Goal: Browse casually

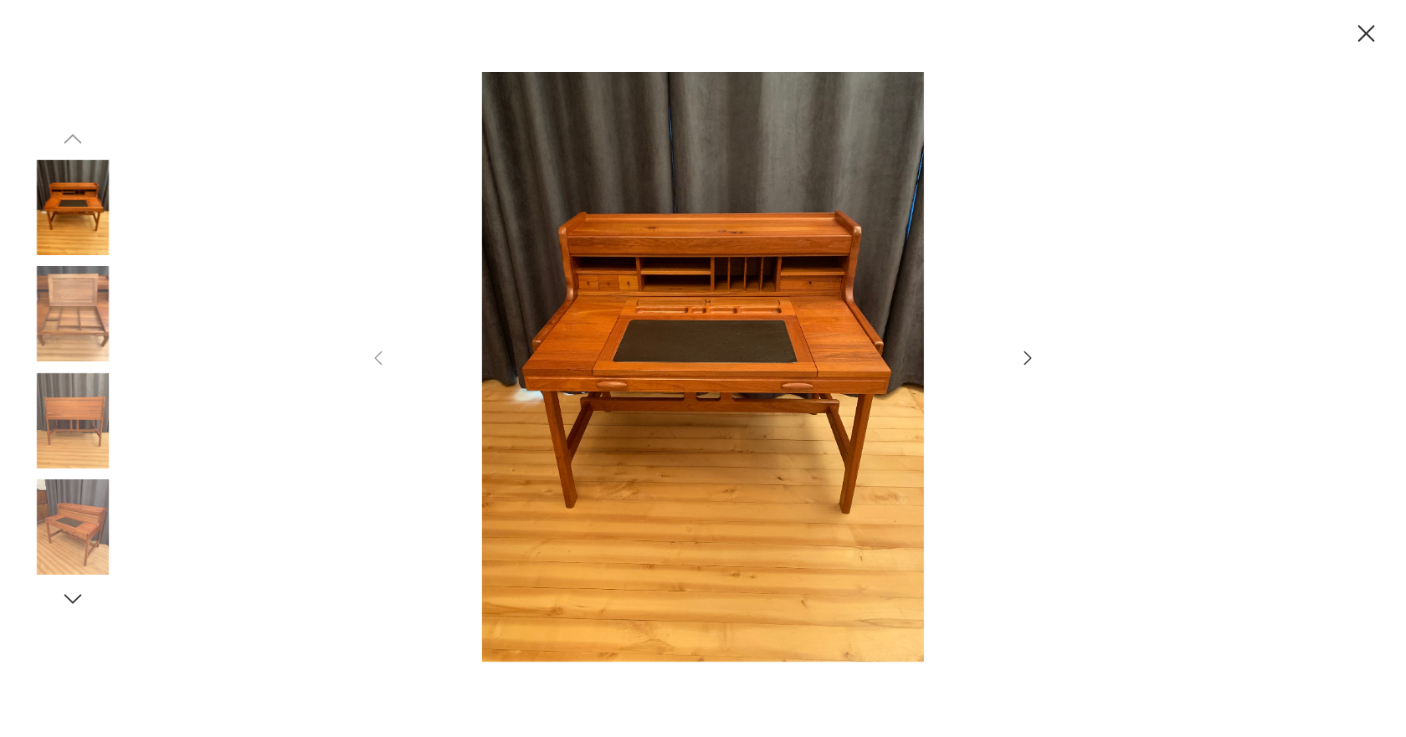
click at [1025, 364] on icon "button" at bounding box center [1028, 357] width 8 height 13
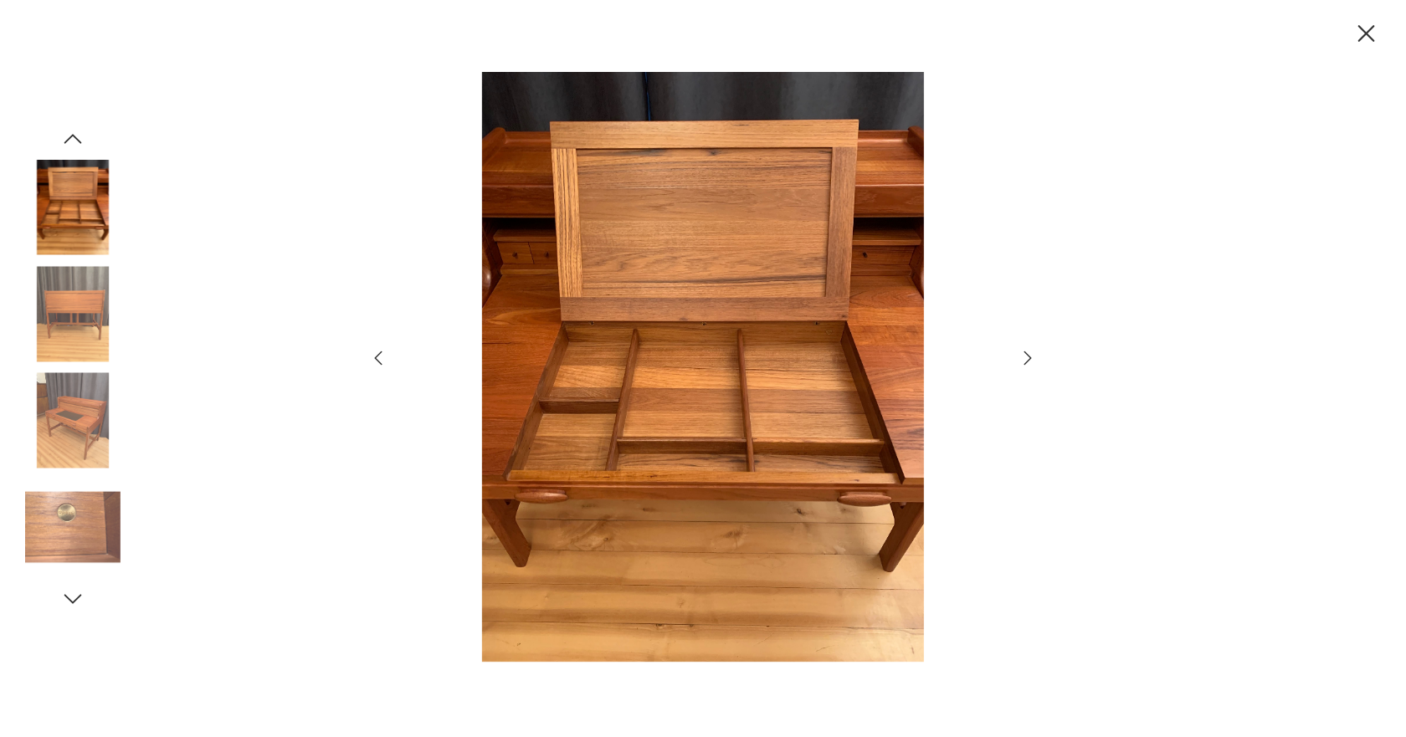
click at [1025, 364] on icon "button" at bounding box center [1028, 357] width 8 height 13
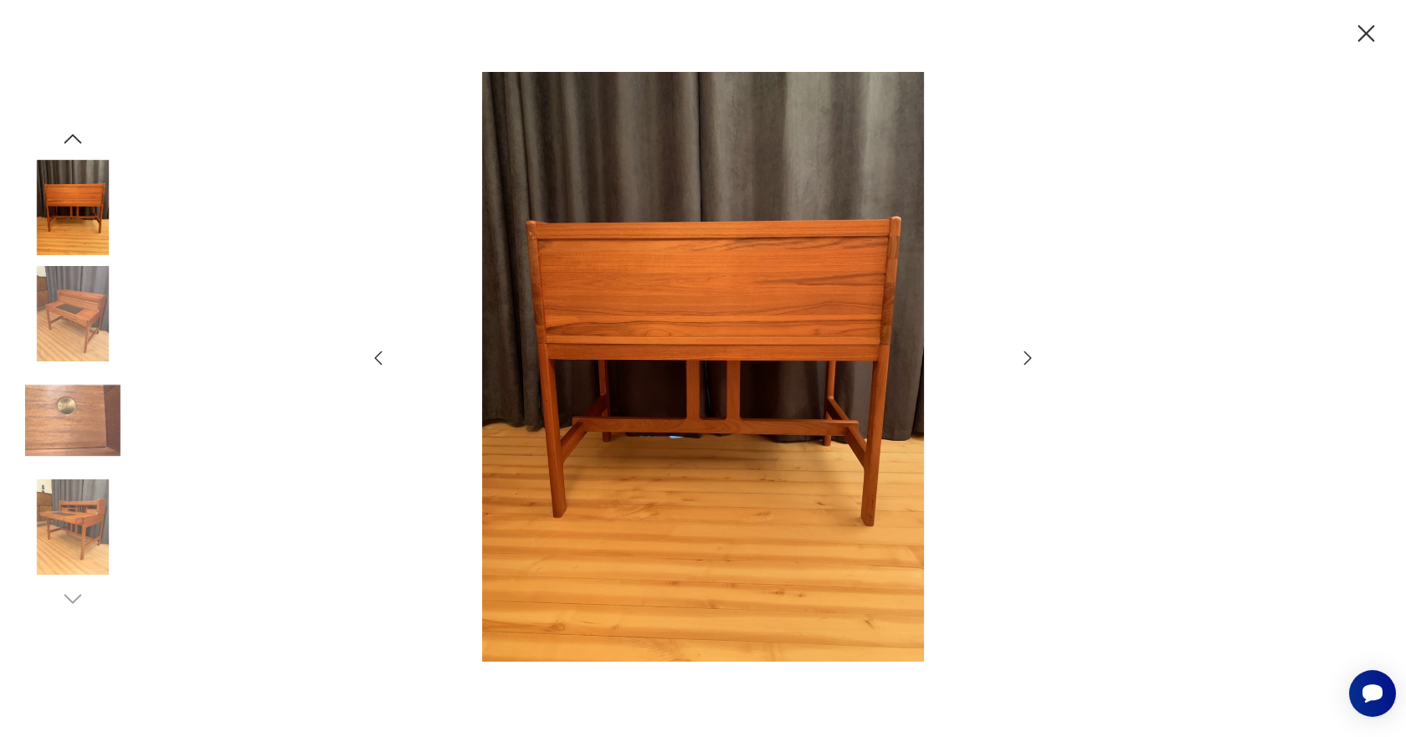
click at [1025, 364] on icon "button" at bounding box center [1028, 357] width 8 height 13
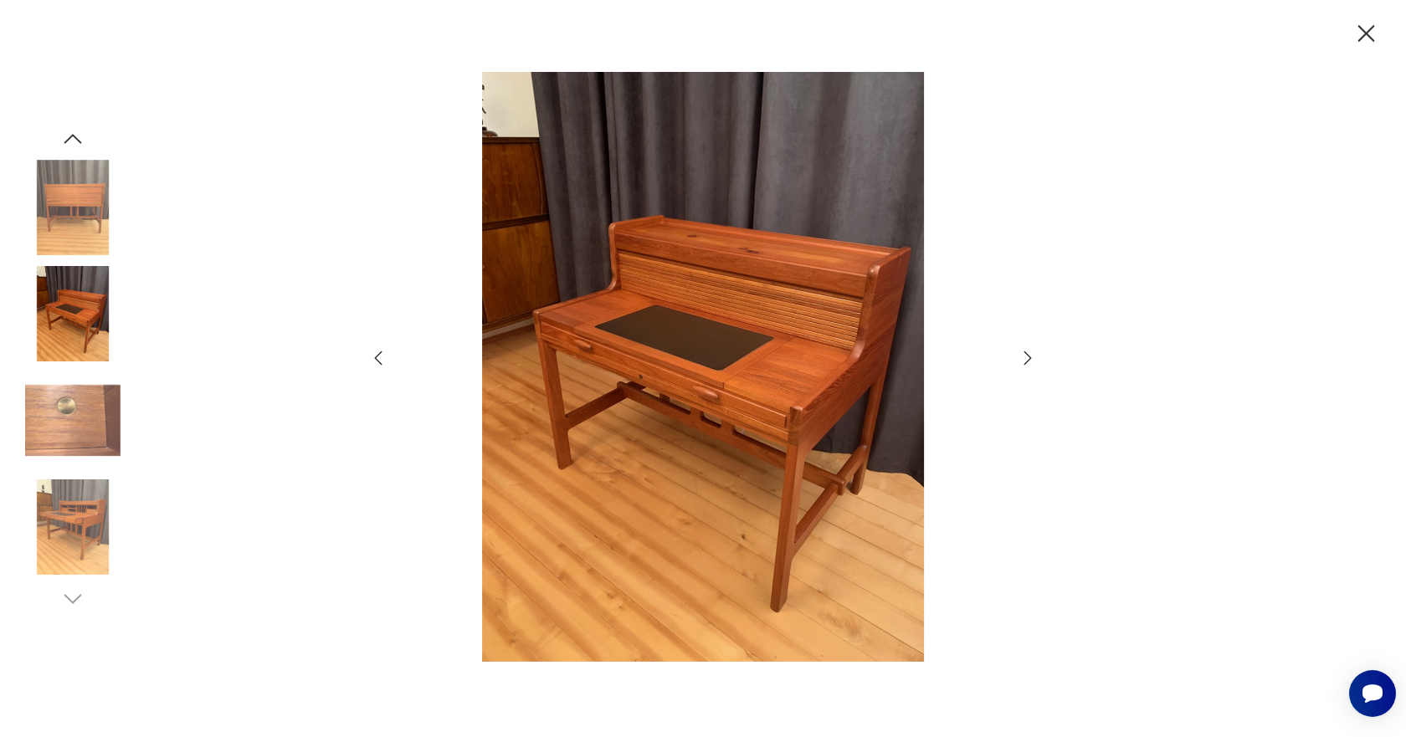
click at [1025, 364] on icon "button" at bounding box center [1028, 357] width 8 height 13
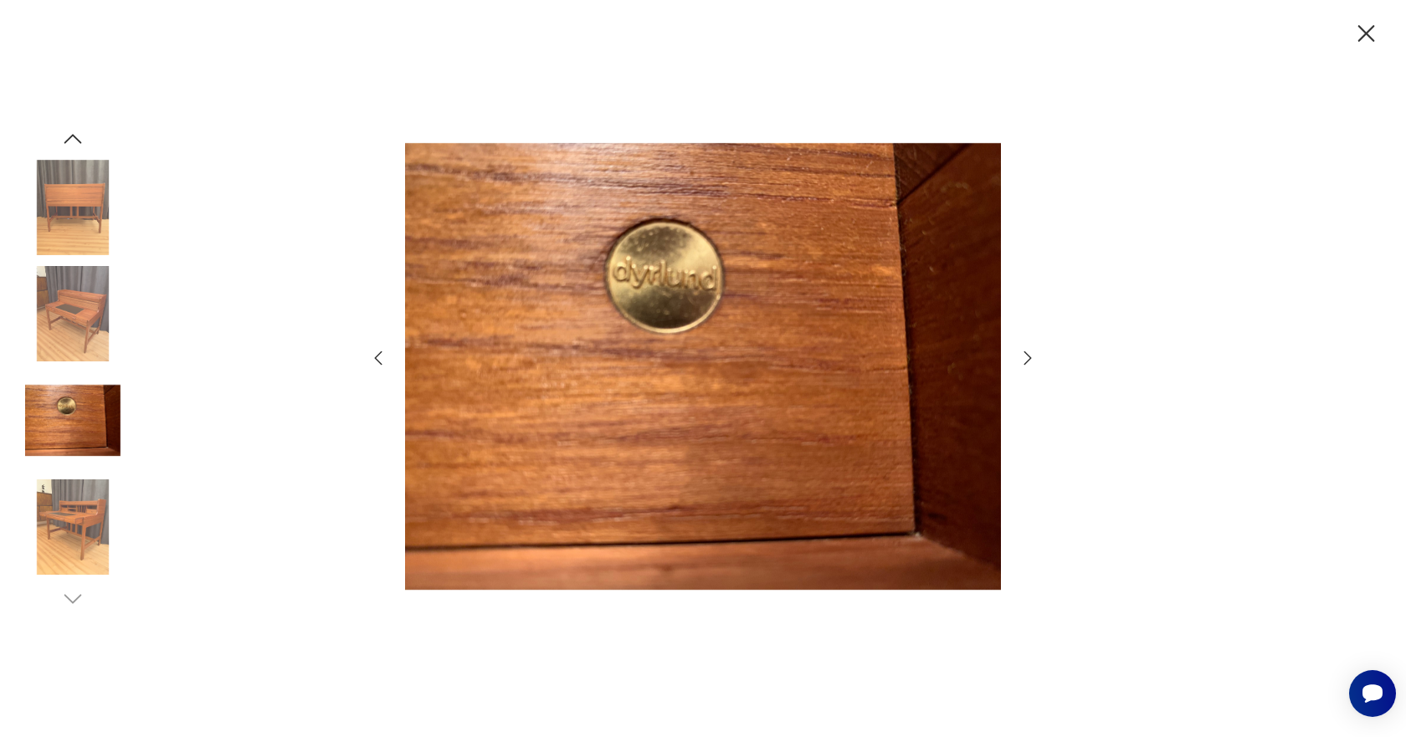
click at [1025, 364] on icon "button" at bounding box center [1028, 357] width 8 height 13
